Goal: Go to known website: Access a specific website the user already knows

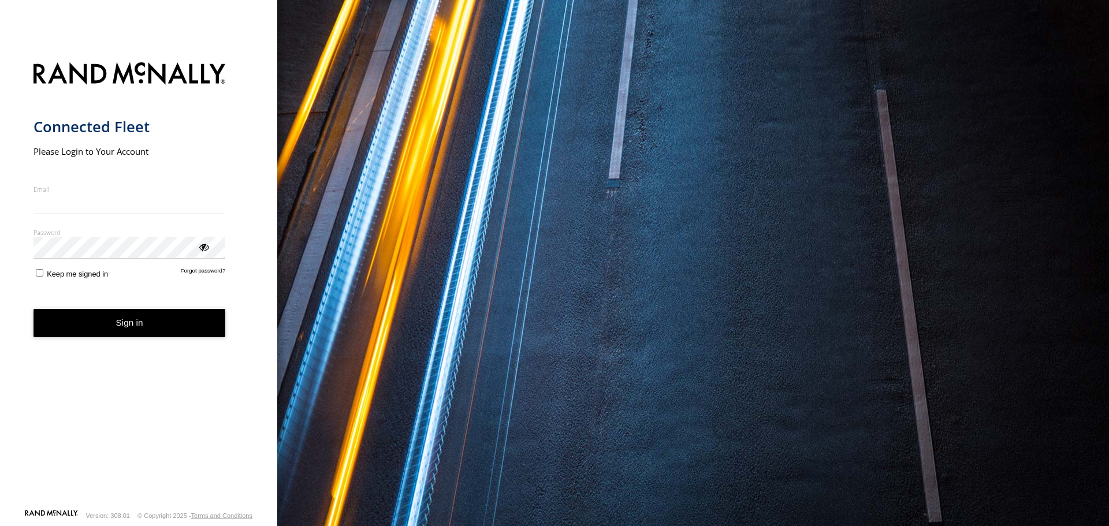
click at [58, 206] on input "Email" at bounding box center [130, 204] width 192 height 21
type input "**********"
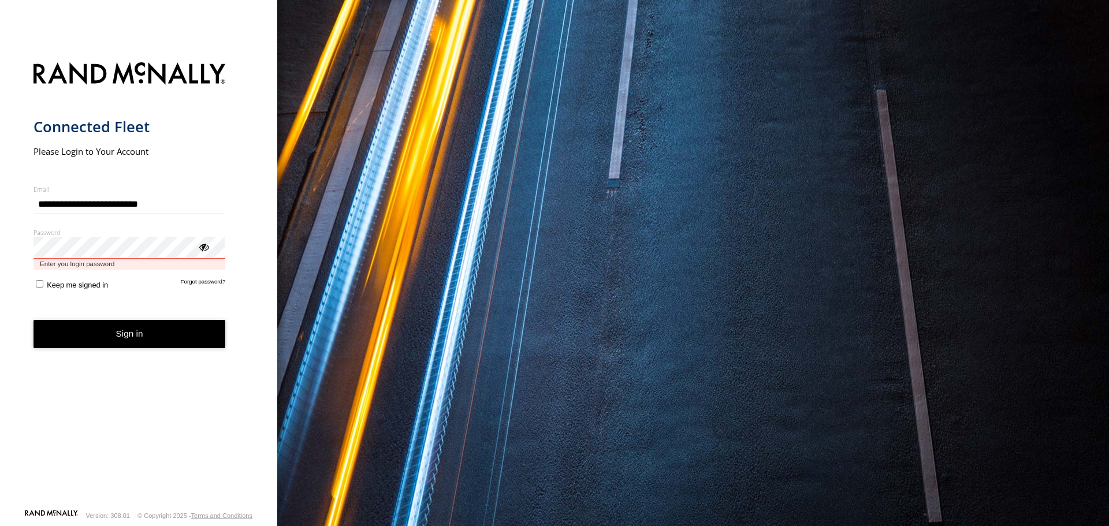
click at [34, 320] on button "Sign in" at bounding box center [130, 334] width 192 height 28
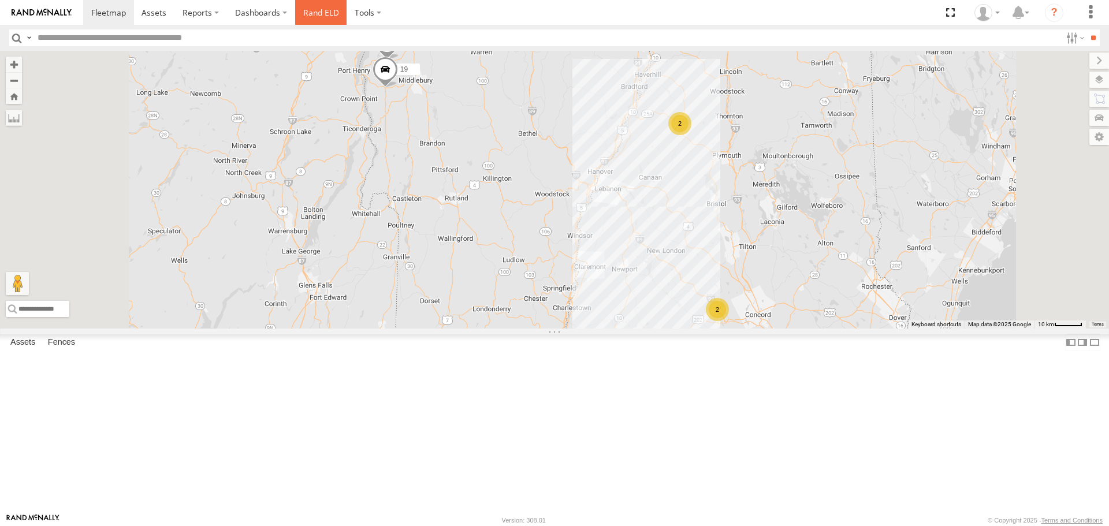
click at [320, 12] on link "Rand ELD" at bounding box center [321, 12] width 52 height 25
